Goal: Task Accomplishment & Management: Complete application form

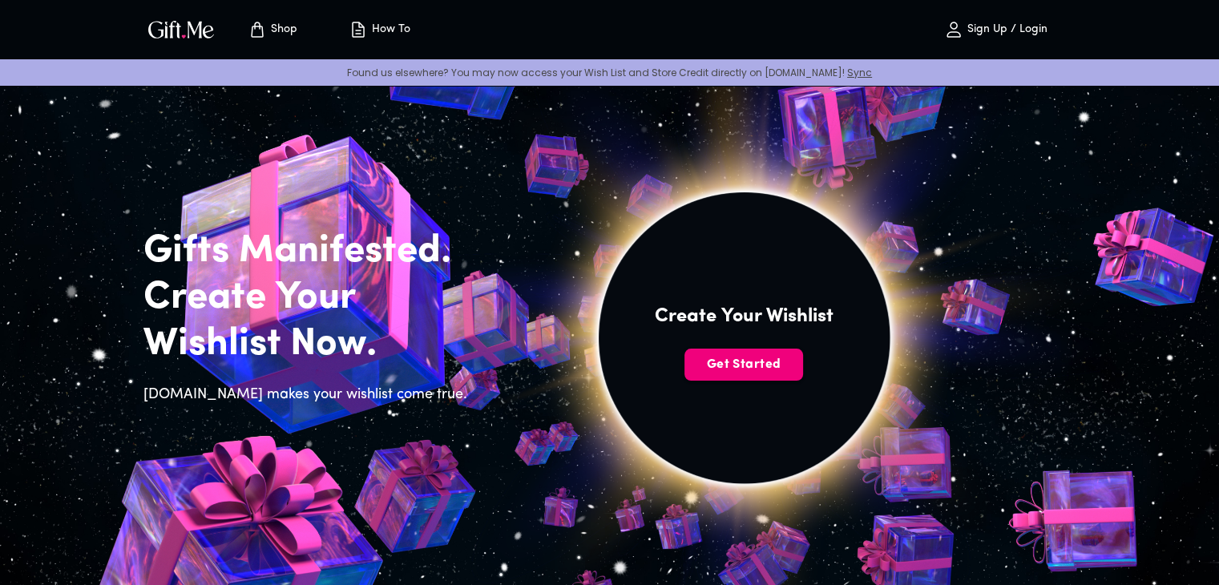
click at [748, 364] on span "Get Started" at bounding box center [743, 365] width 119 height 18
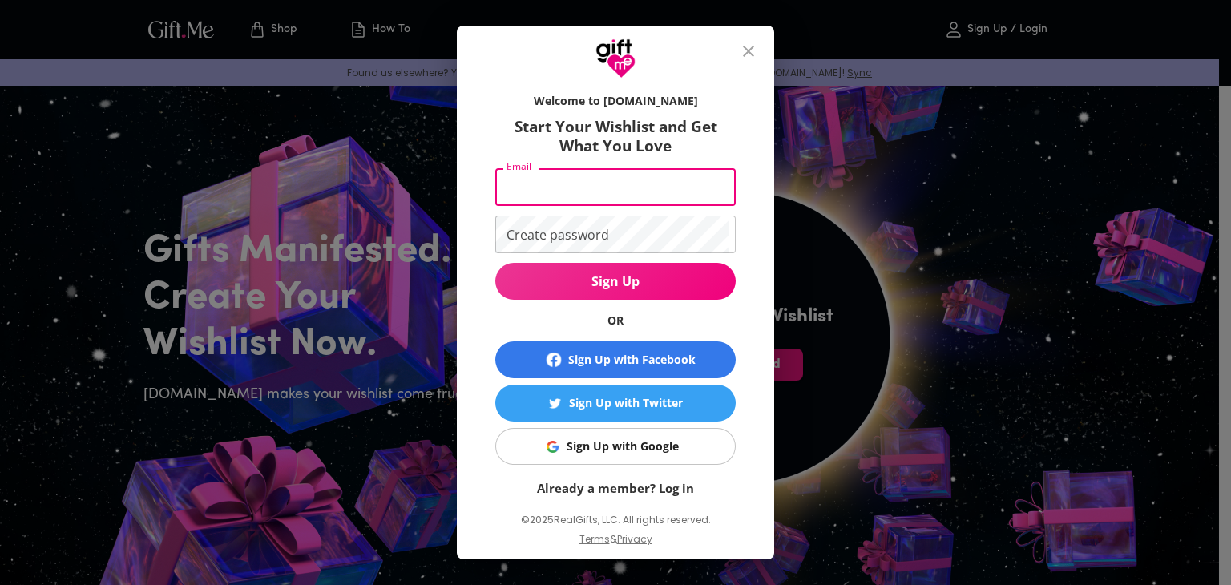
click at [600, 187] on input "Email" at bounding box center [612, 187] width 234 height 38
type input "[EMAIL_ADDRESS][DOMAIN_NAME]"
click at [495, 263] on button "Sign Up" at bounding box center [615, 281] width 240 height 37
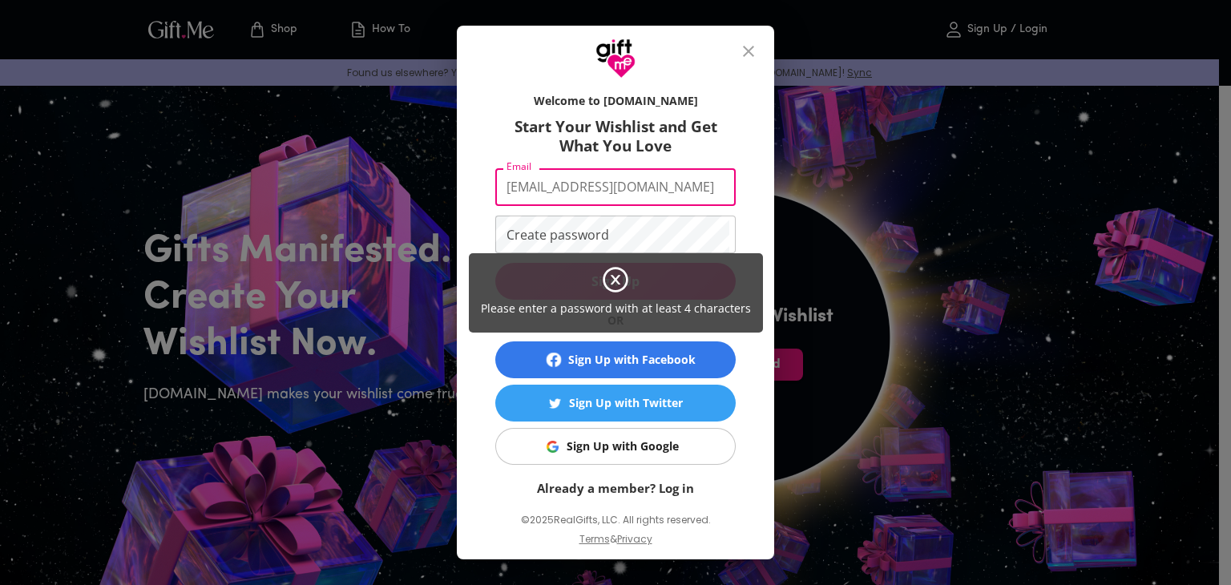
click at [736, 241] on div "Please enter a password with at least 4 characters" at bounding box center [615, 292] width 1231 height 585
click at [580, 232] on div "Please enter a password with at least 4 characters" at bounding box center [615, 292] width 1231 height 585
click at [616, 276] on icon at bounding box center [615, 279] width 29 height 29
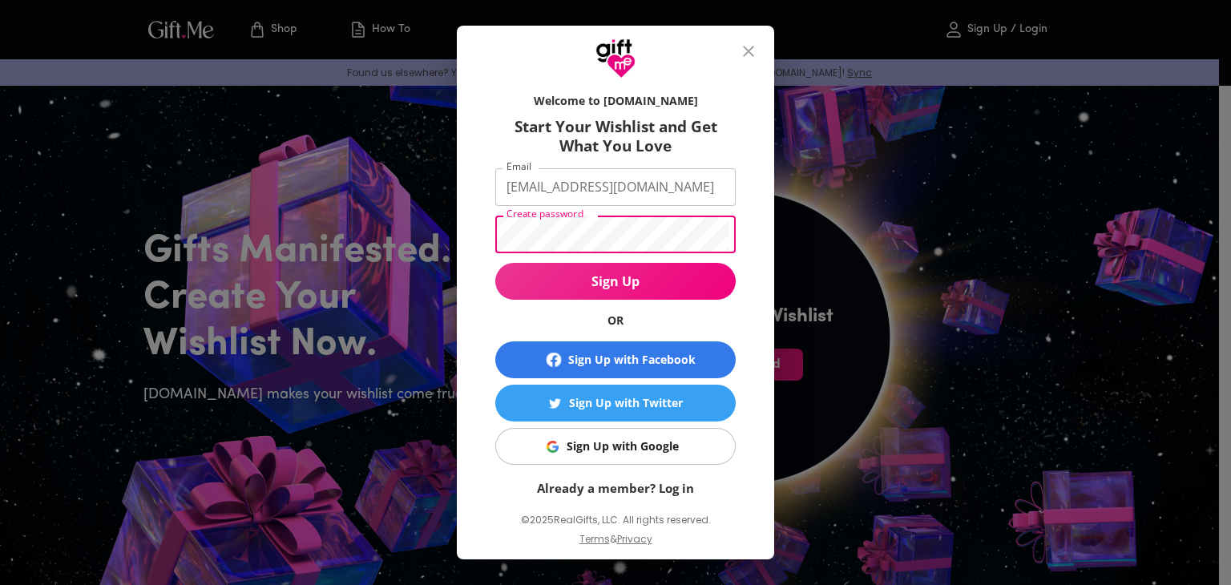
click at [495, 263] on button "Sign Up" at bounding box center [615, 281] width 240 height 37
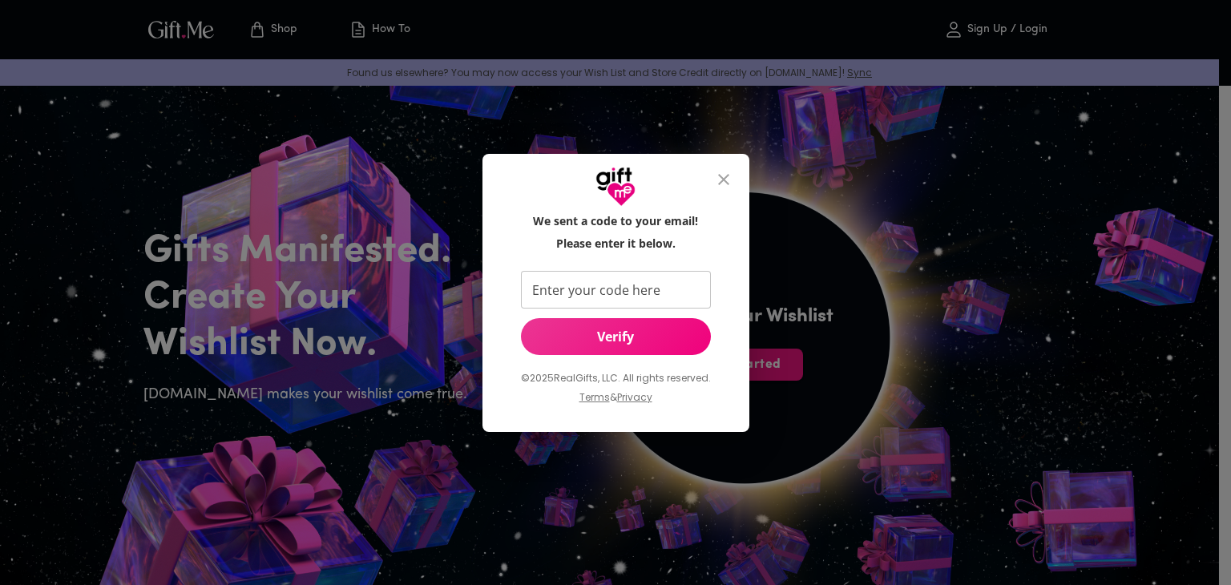
click at [669, 296] on input "Enter your code here" at bounding box center [613, 290] width 184 height 38
type input "4214"
click at [652, 329] on span "Verify" at bounding box center [616, 337] width 190 height 18
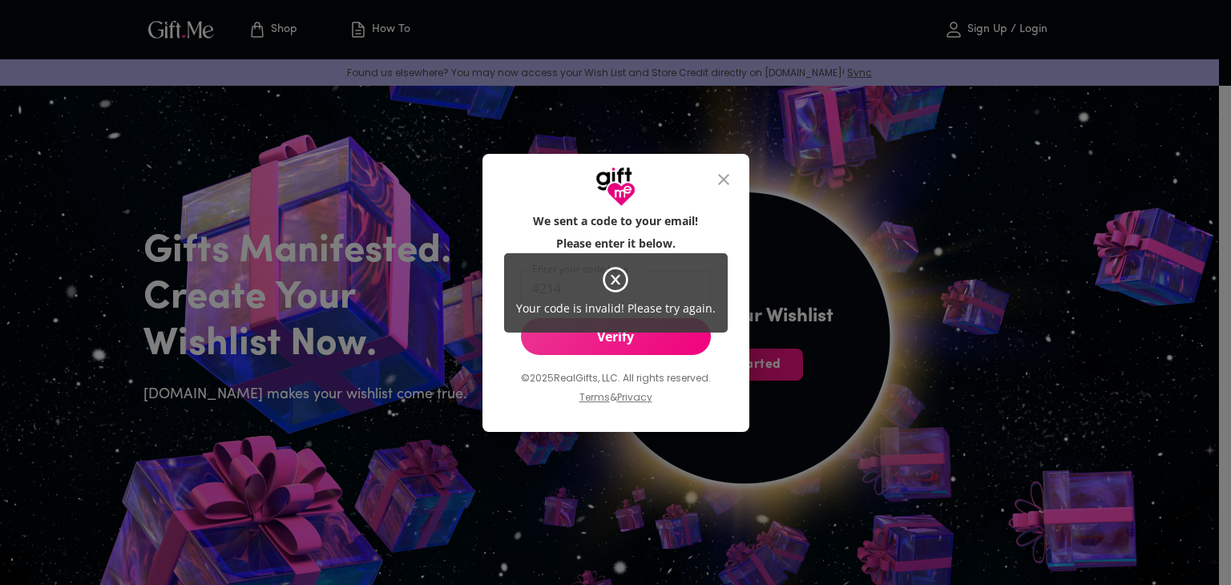
click at [614, 283] on icon at bounding box center [615, 279] width 29 height 29
click at [622, 280] on icon at bounding box center [615, 279] width 29 height 29
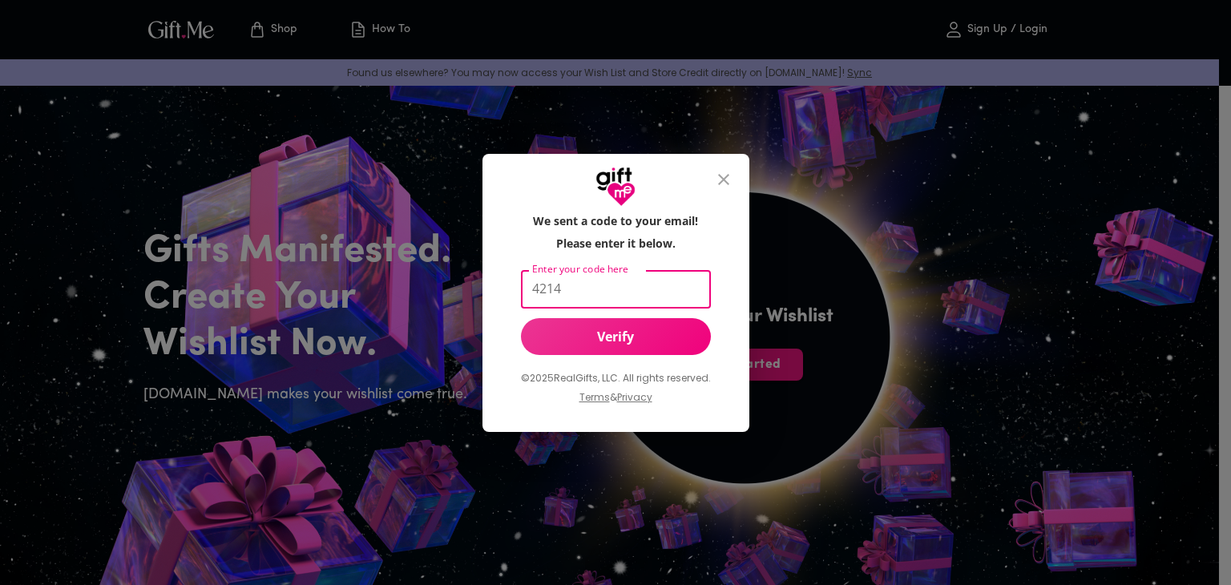
click at [619, 276] on input "4214" at bounding box center [613, 290] width 184 height 38
click at [628, 277] on input "4214" at bounding box center [613, 290] width 184 height 38
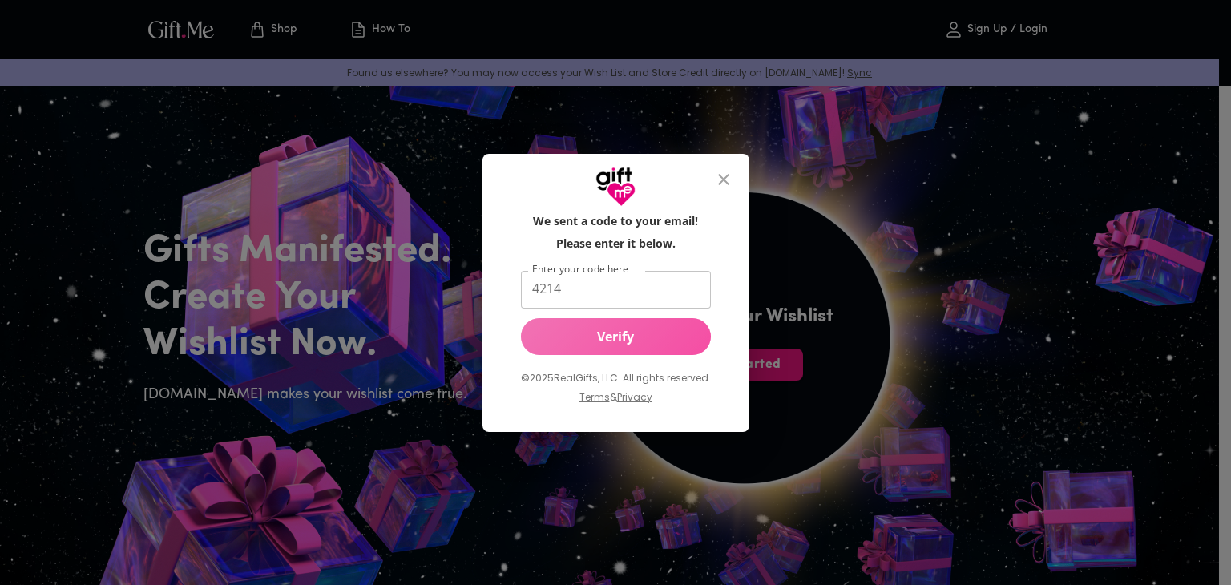
click at [612, 353] on button "Verify" at bounding box center [616, 336] width 190 height 37
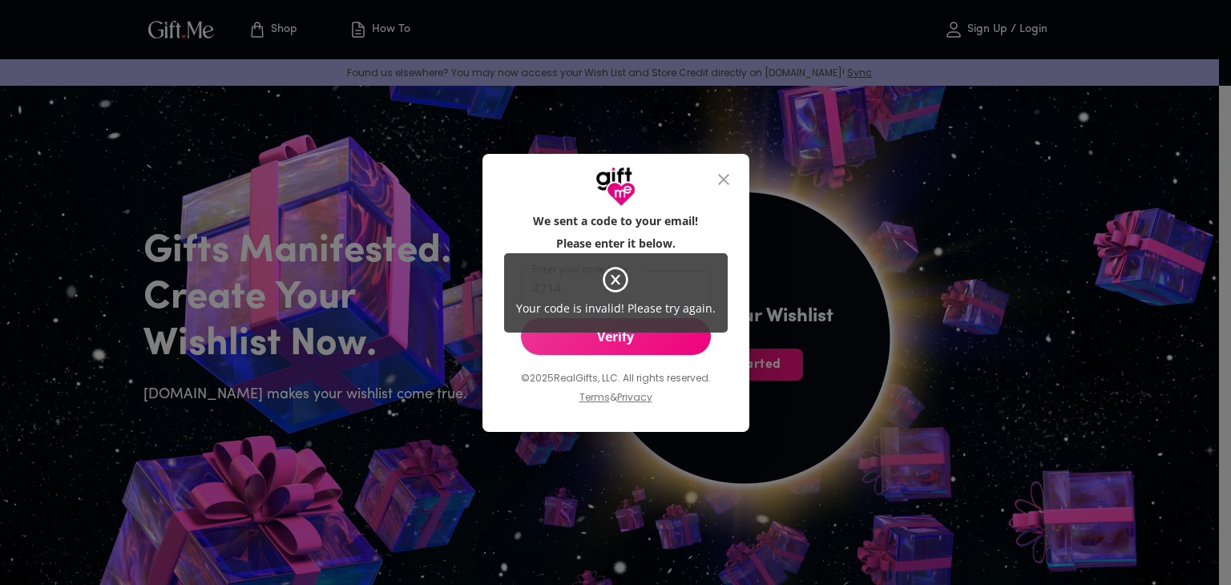
click at [611, 270] on icon at bounding box center [615, 279] width 29 height 29
click at [622, 279] on icon at bounding box center [615, 279] width 29 height 29
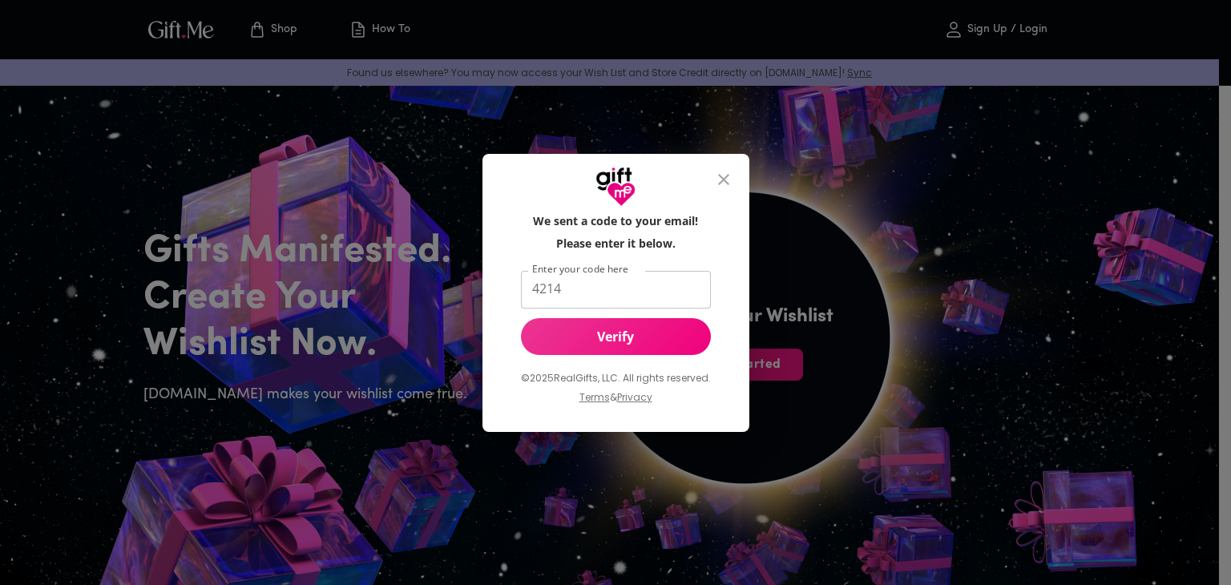
click at [633, 289] on input "4214" at bounding box center [613, 290] width 184 height 38
